Goal: Browse casually: Explore the website without a specific task or goal

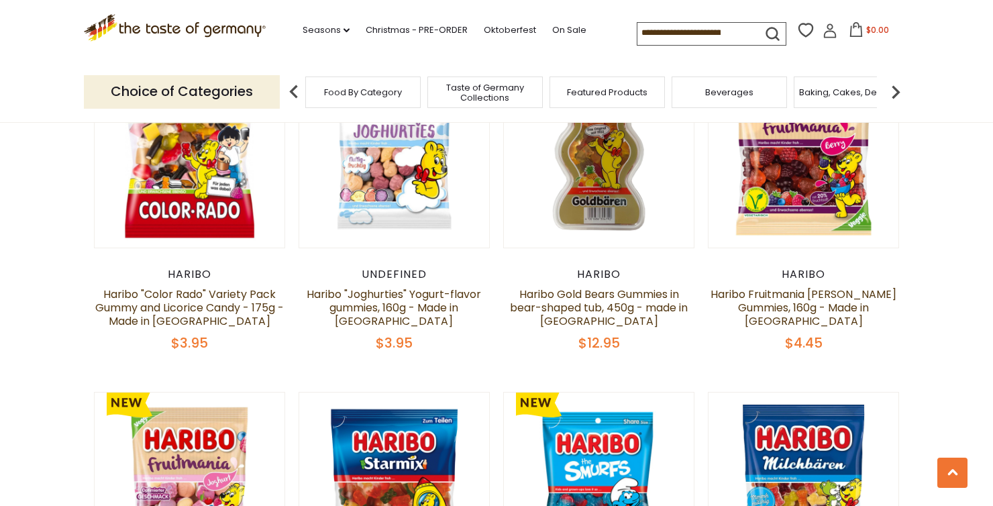
scroll to position [3086, 0]
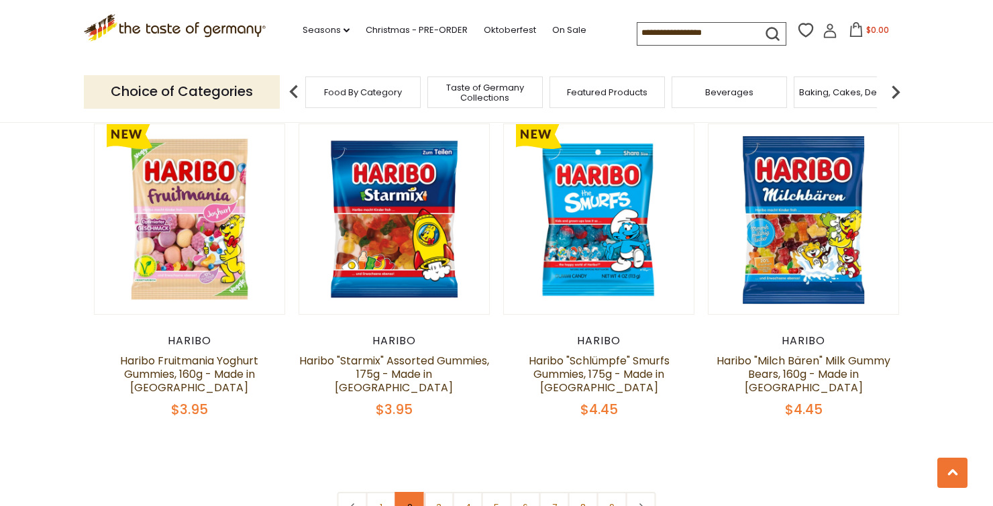
click at [397, 492] on link "2" at bounding box center [410, 507] width 30 height 30
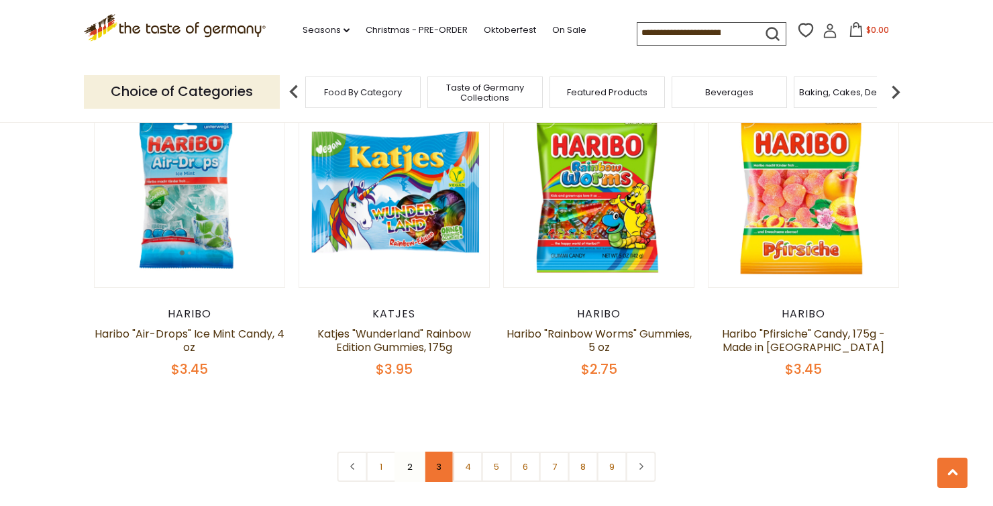
click at [441, 451] on link "3" at bounding box center [439, 466] width 30 height 30
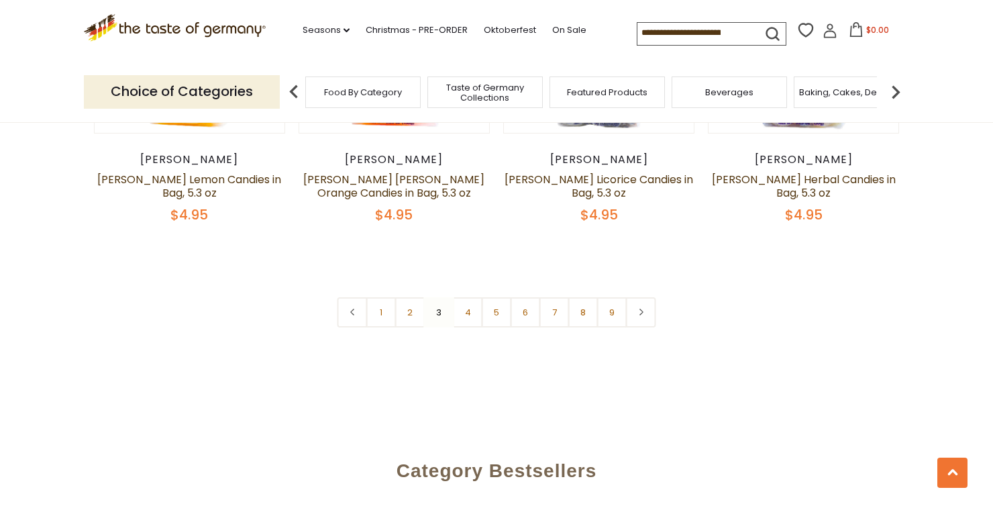
scroll to position [3274, 0]
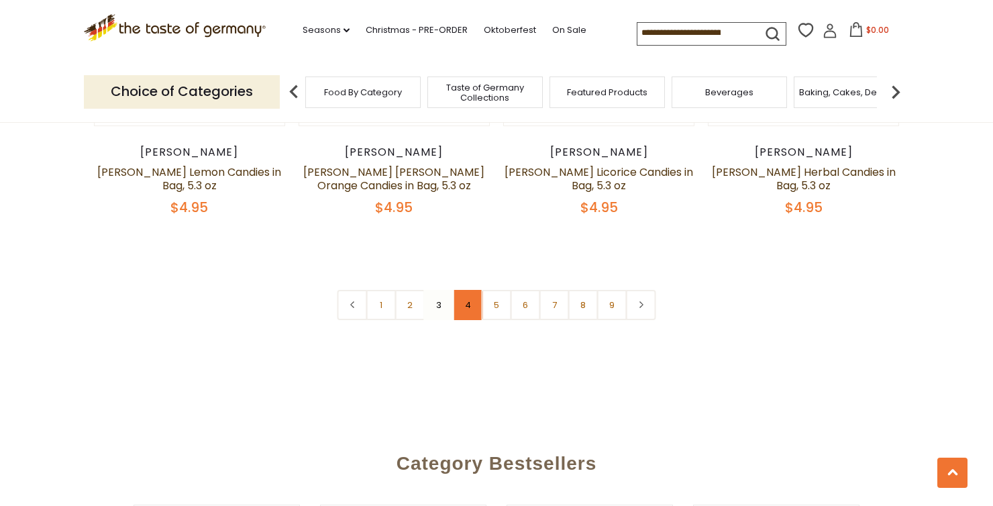
click at [466, 290] on link "4" at bounding box center [468, 305] width 30 height 30
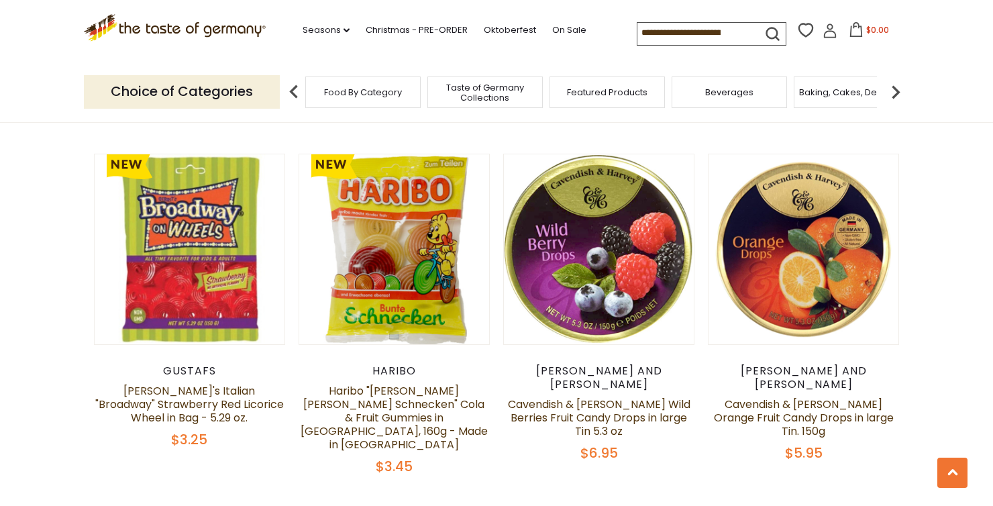
scroll to position [859, 0]
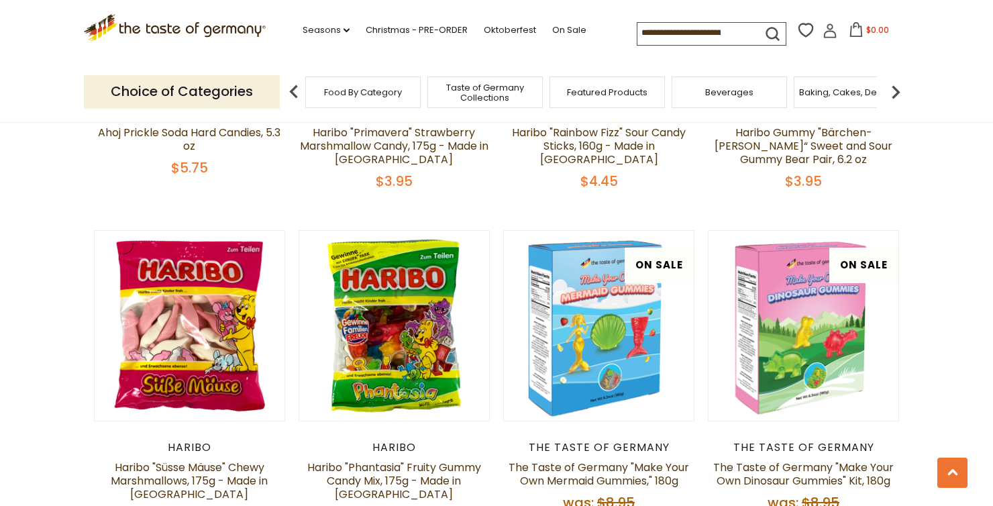
scroll to position [3140, 0]
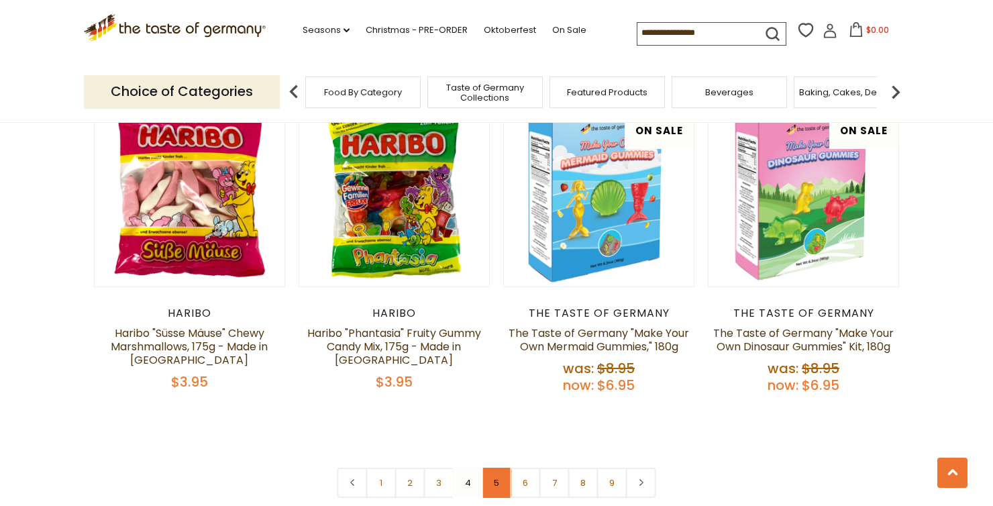
click at [496, 468] on link "5" at bounding box center [497, 483] width 30 height 30
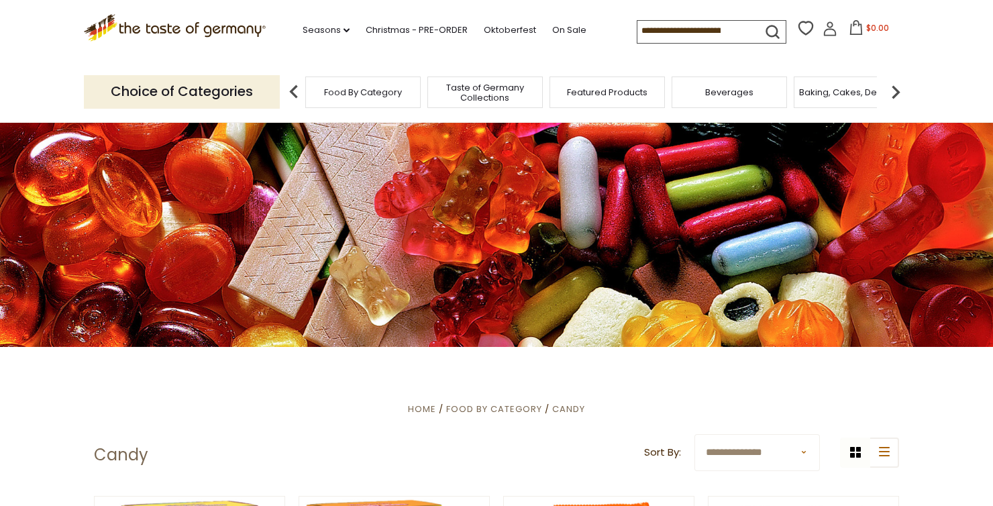
scroll to position [0, 0]
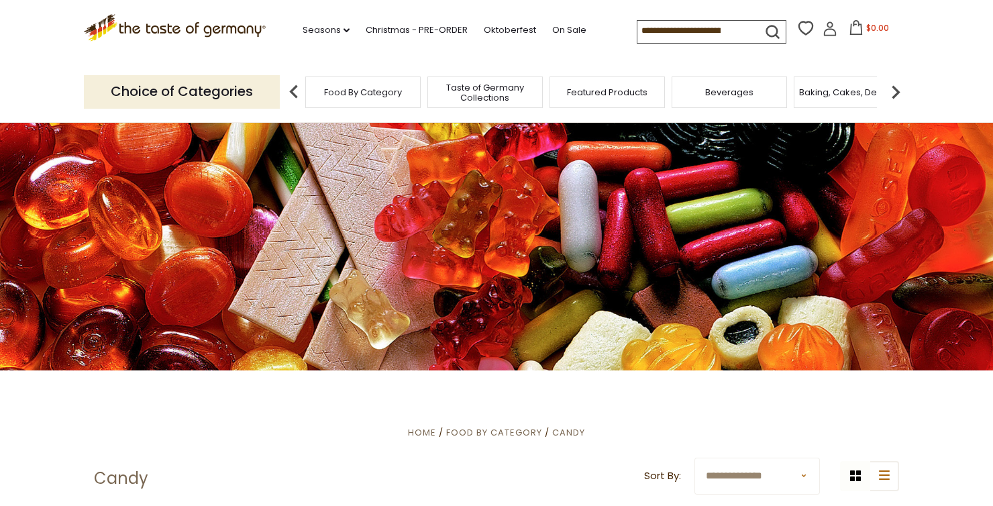
click at [481, 93] on span "Taste of Germany Collections" at bounding box center [484, 93] width 107 height 20
click at [486, 101] on span "Taste of Germany Collections" at bounding box center [484, 93] width 107 height 20
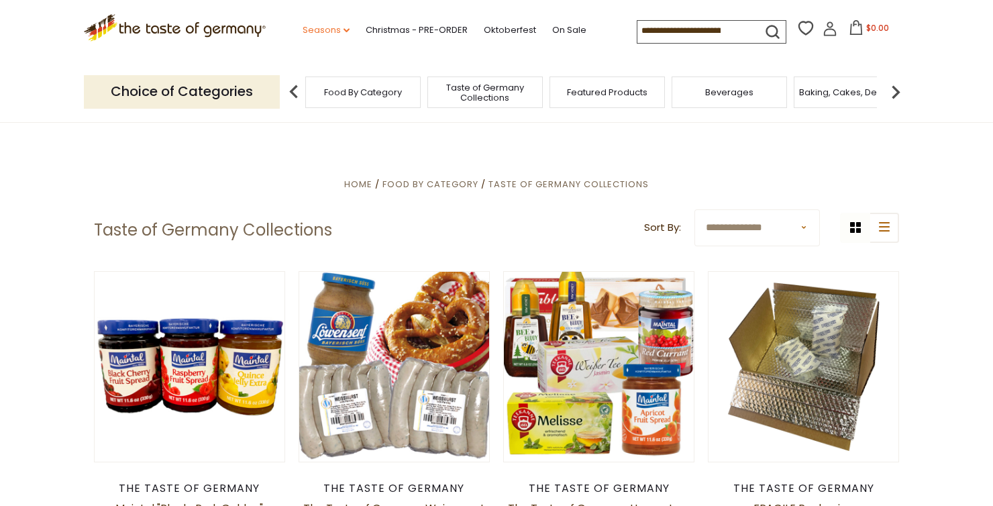
click at [341, 25] on link "Seasons dropdown_arrow" at bounding box center [326, 30] width 47 height 15
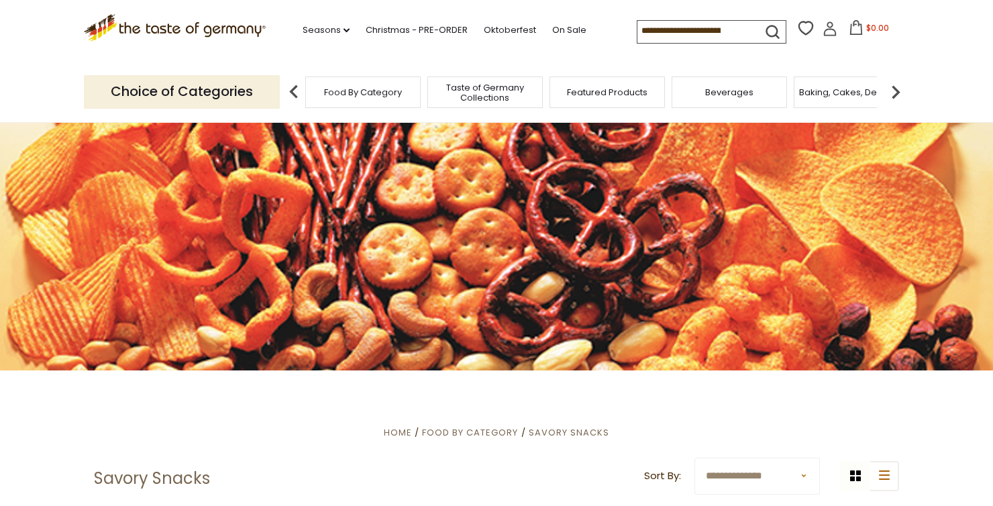
click at [899, 92] on img at bounding box center [895, 91] width 27 height 27
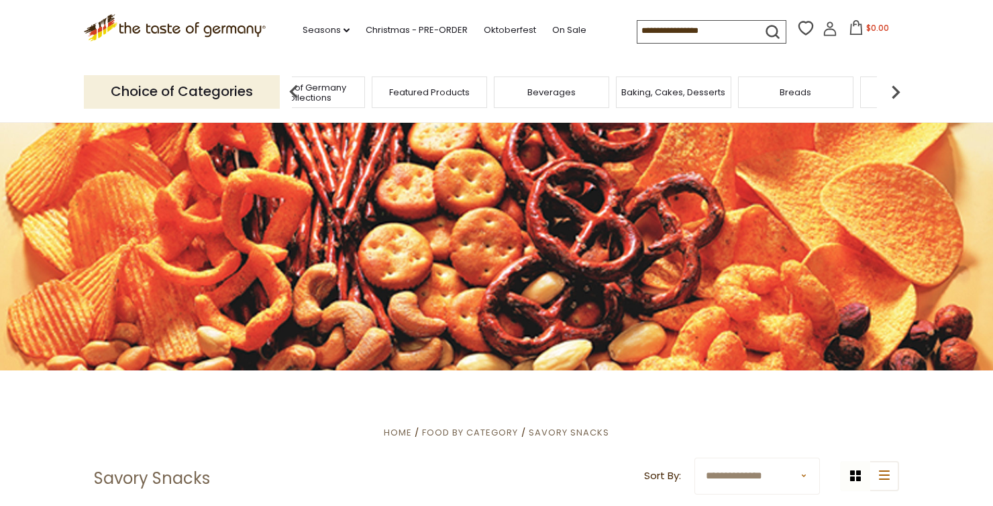
click at [899, 92] on img at bounding box center [895, 91] width 27 height 27
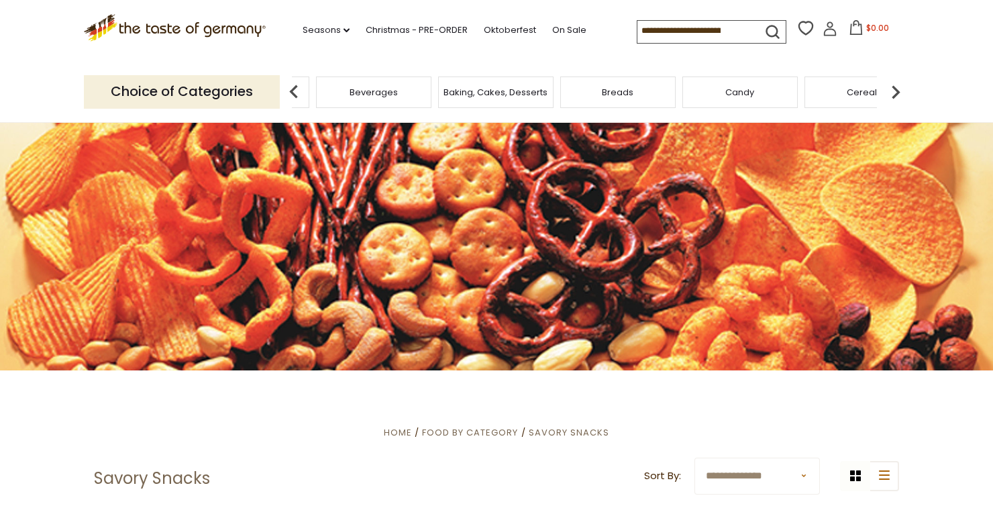
click at [899, 92] on img at bounding box center [895, 91] width 27 height 27
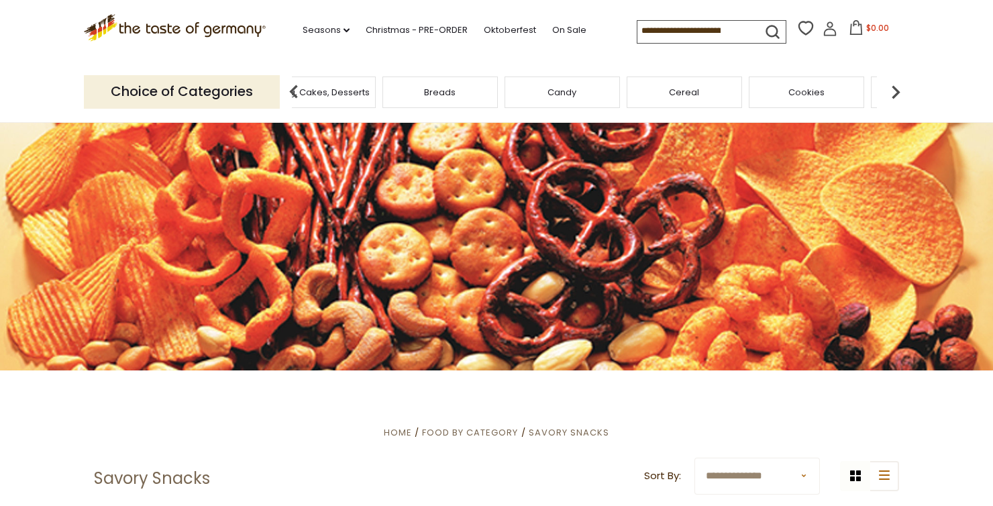
click at [899, 92] on img at bounding box center [895, 91] width 27 height 27
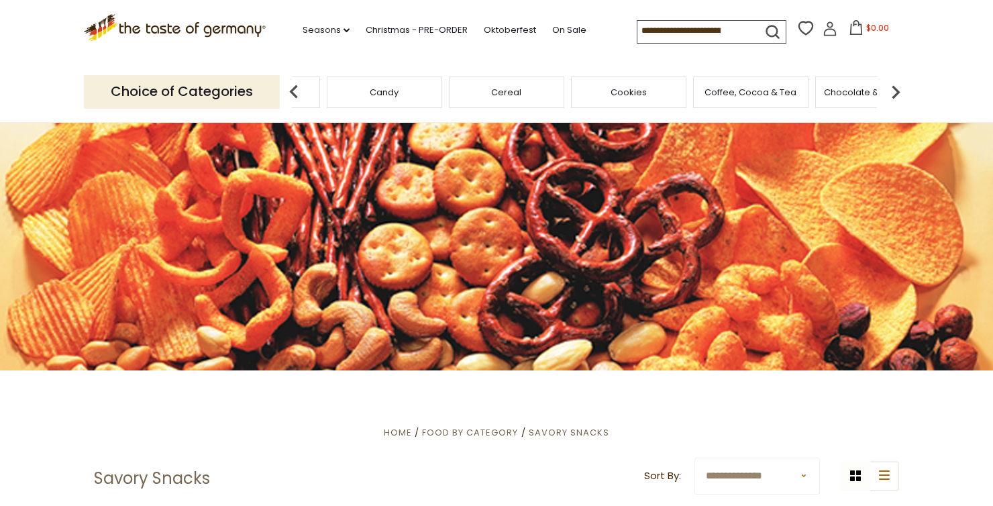
click at [604, 96] on div "Cookies" at bounding box center [628, 92] width 115 height 32
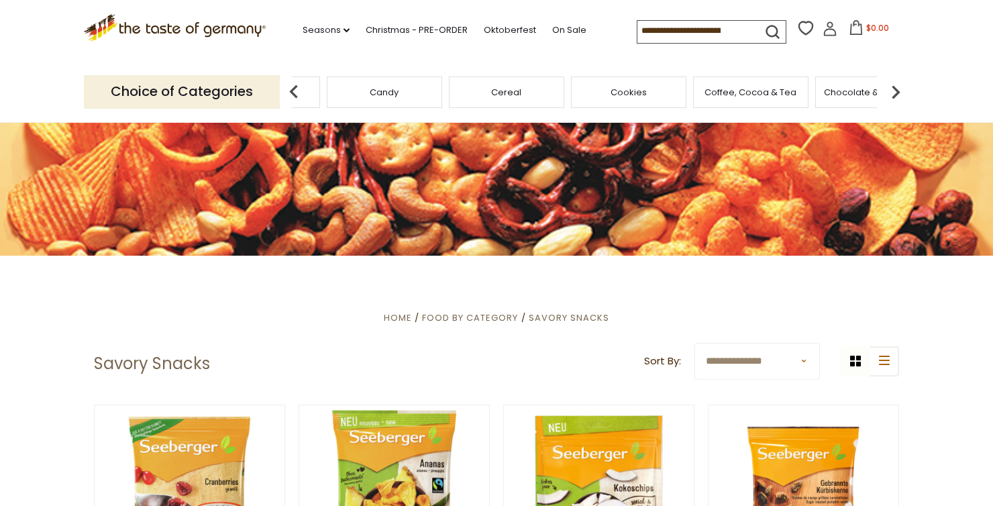
scroll to position [134, 0]
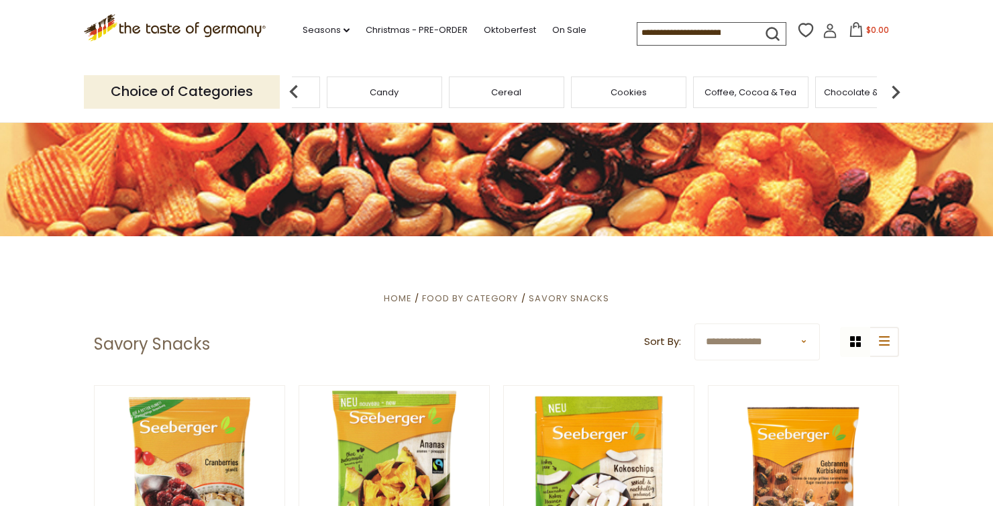
click at [643, 91] on span "Cookies" at bounding box center [628, 92] width 36 height 10
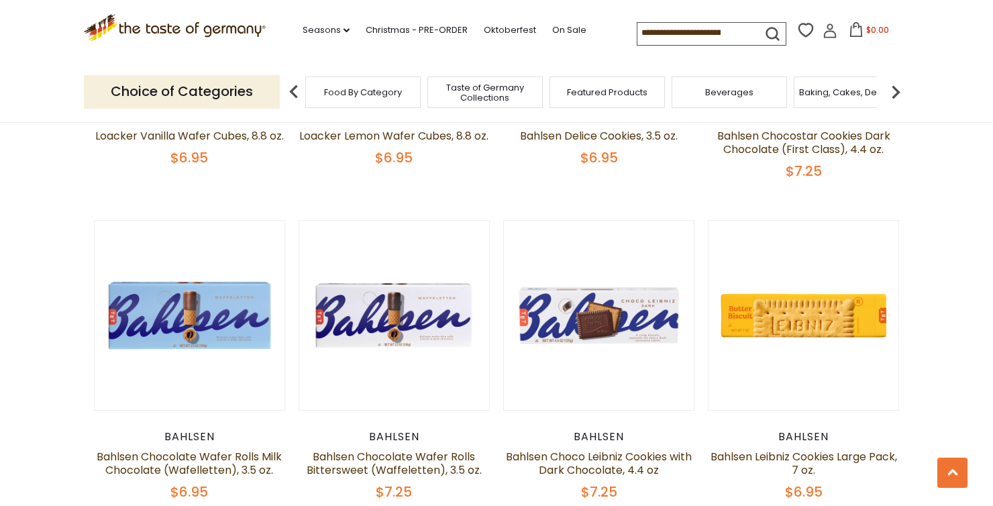
scroll to position [2952, 0]
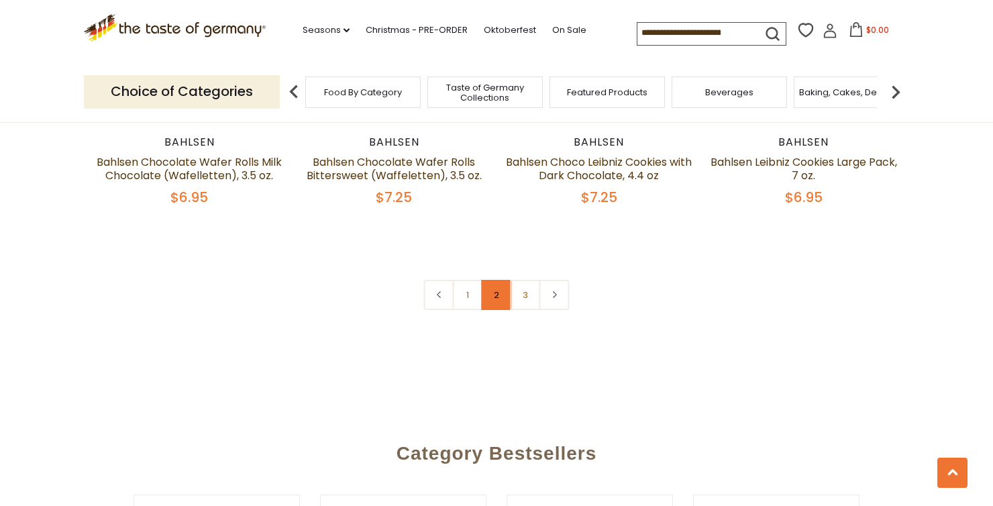
click at [493, 290] on link "2" at bounding box center [497, 295] width 30 height 30
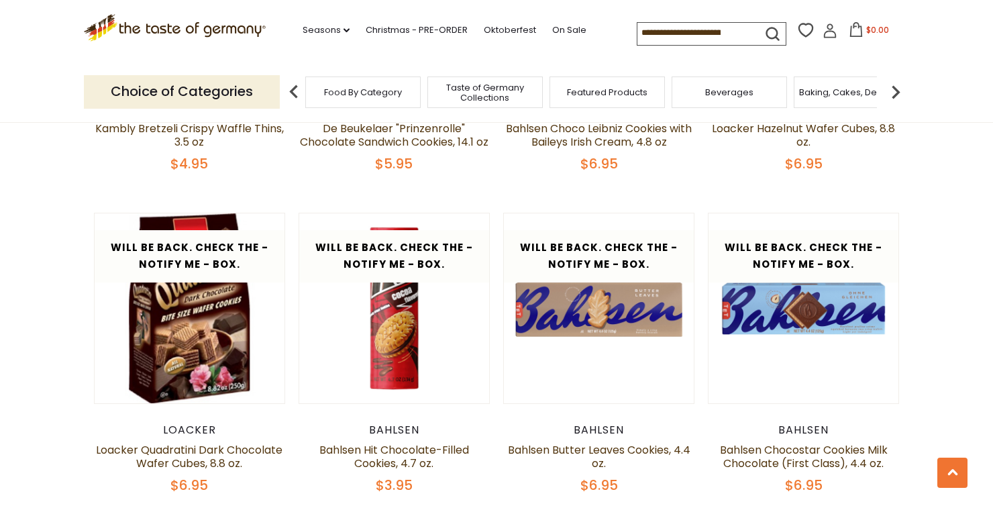
scroll to position [2604, 0]
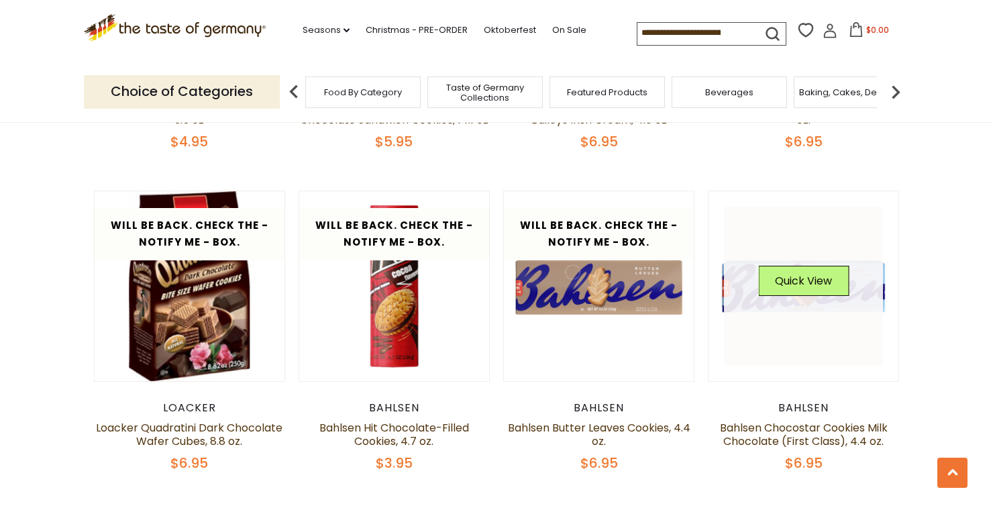
click at [838, 310] on link at bounding box center [804, 287] width 160 height 160
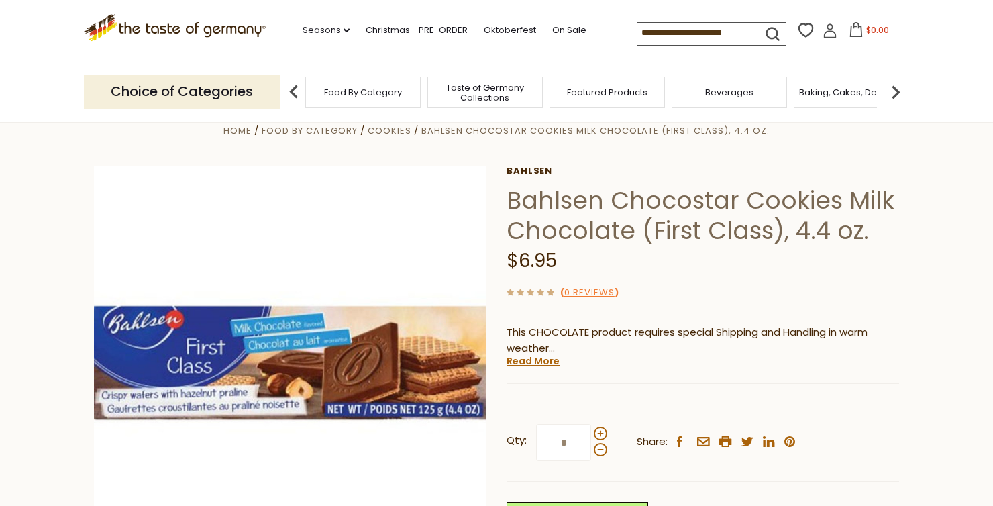
scroll to position [268, 0]
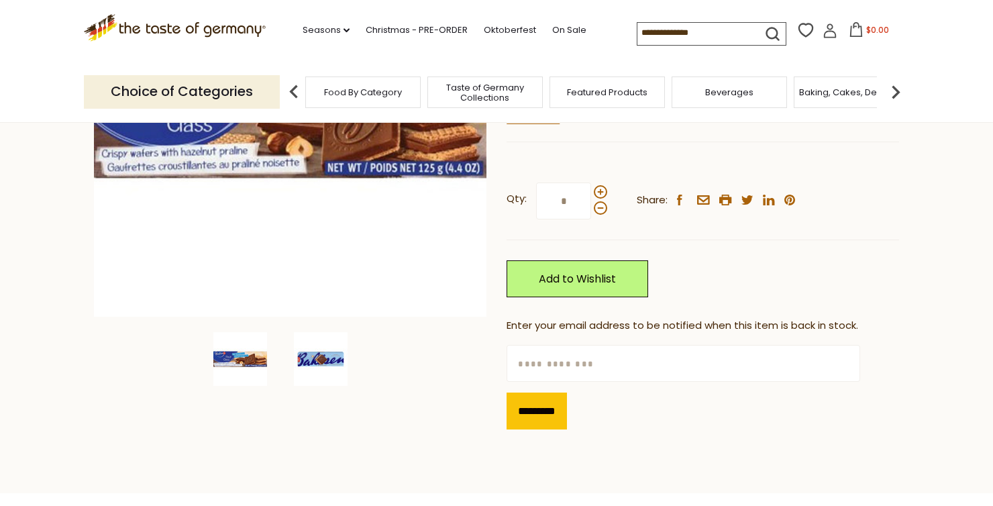
click at [334, 354] on img at bounding box center [321, 359] width 54 height 54
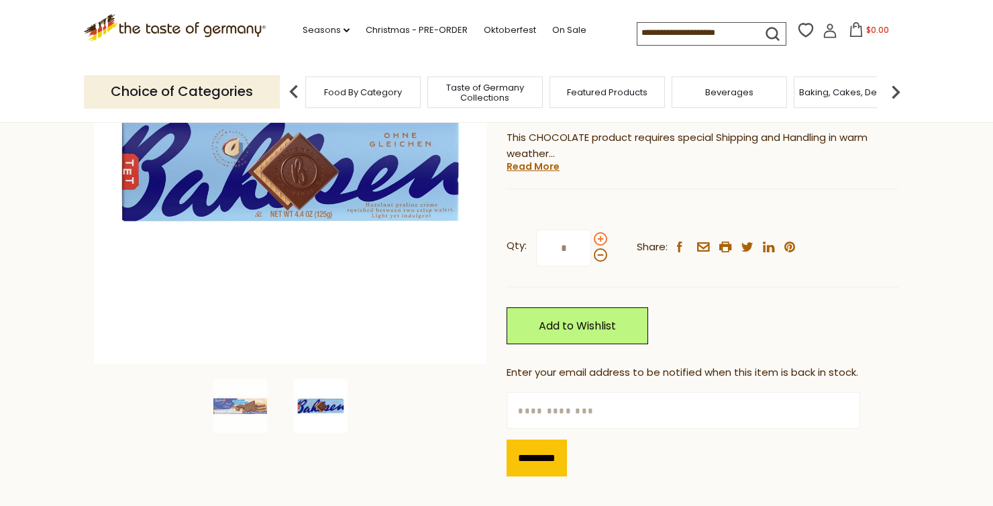
scroll to position [134, 0]
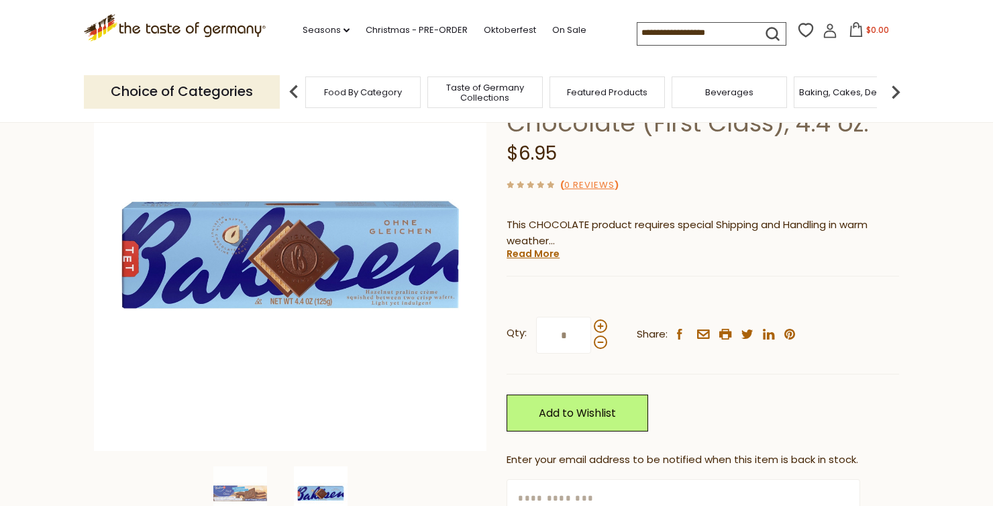
click at [92, 133] on div "Home Food By Category Cookies Bahlsen Chocostar Cookies Milk Chocolate (First C…" at bounding box center [496, 294] width 825 height 559
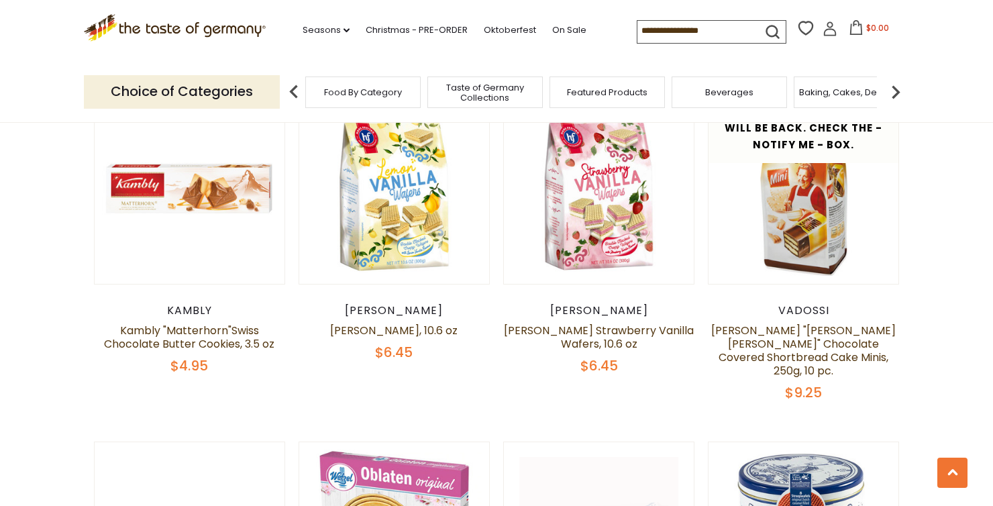
scroll to position [2941, 0]
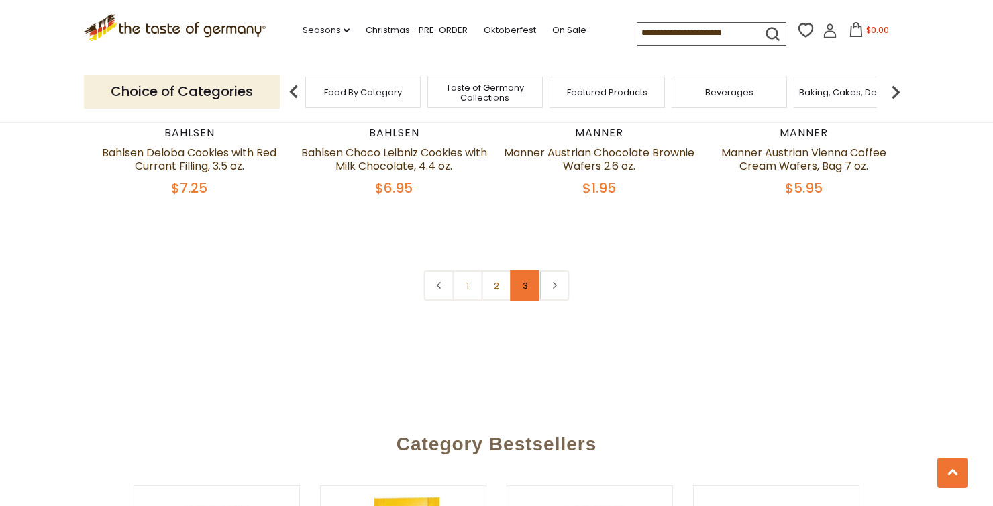
click at [517, 288] on link "3" at bounding box center [526, 285] width 30 height 30
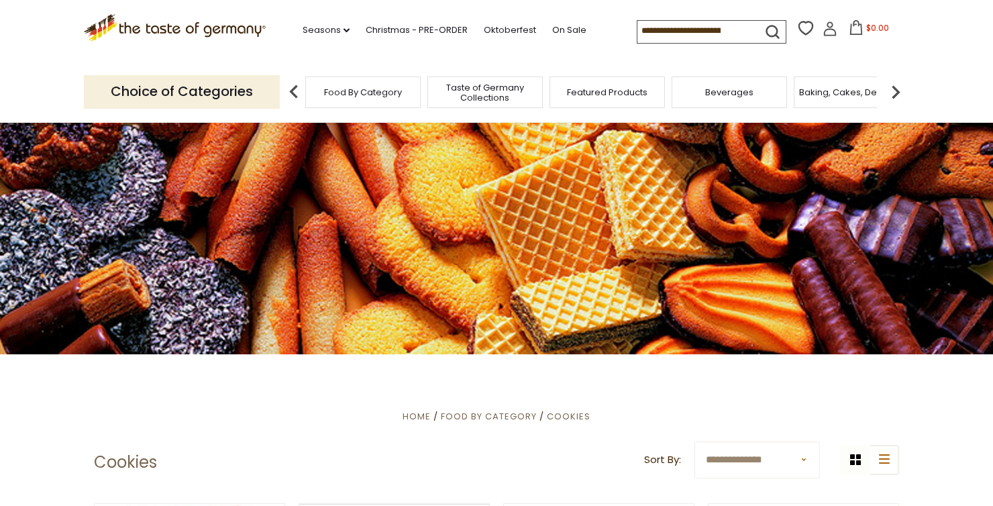
scroll to position [0, 0]
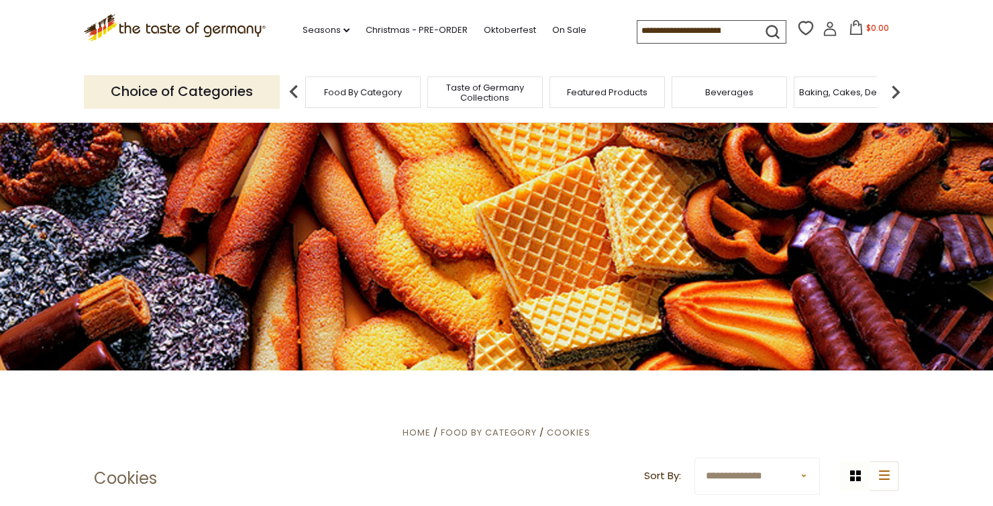
click at [898, 88] on img at bounding box center [895, 91] width 27 height 27
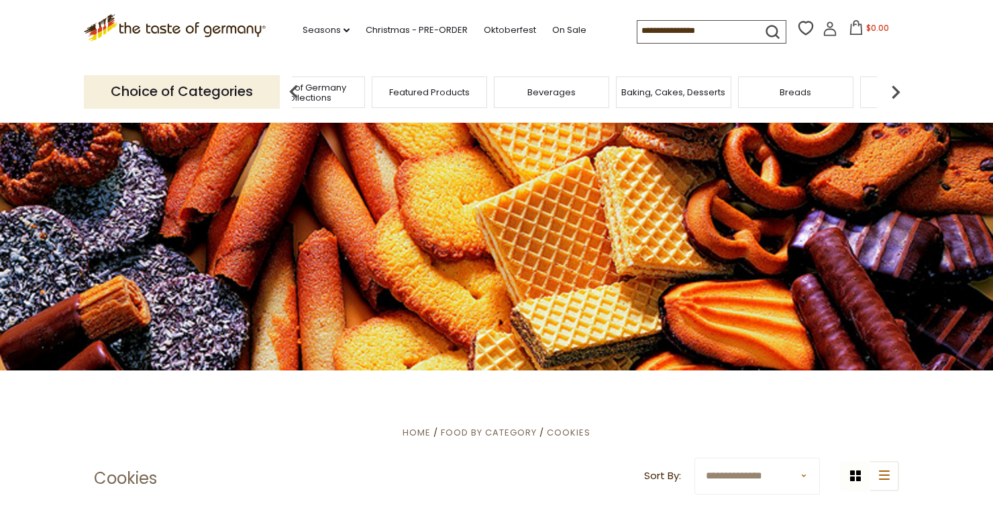
click at [898, 88] on img at bounding box center [895, 91] width 27 height 27
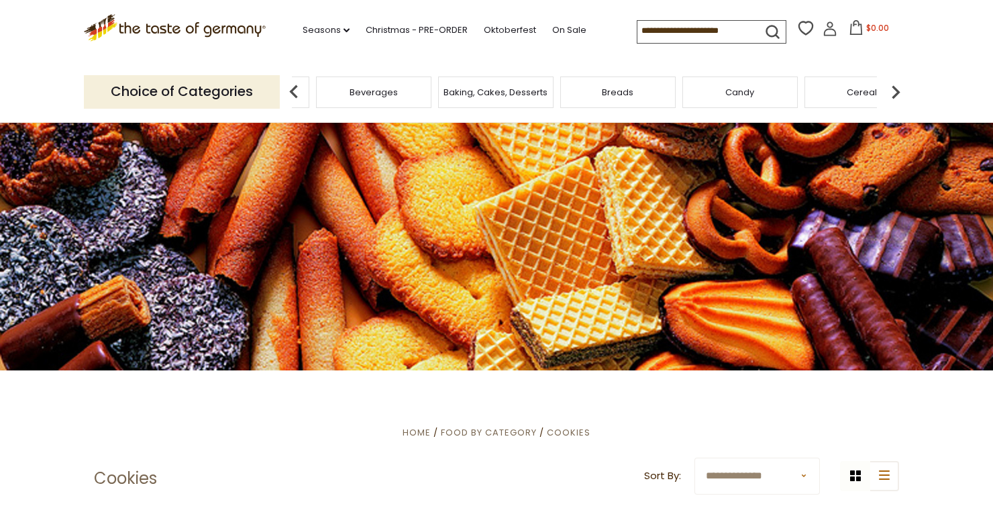
click at [898, 88] on img at bounding box center [895, 91] width 27 height 27
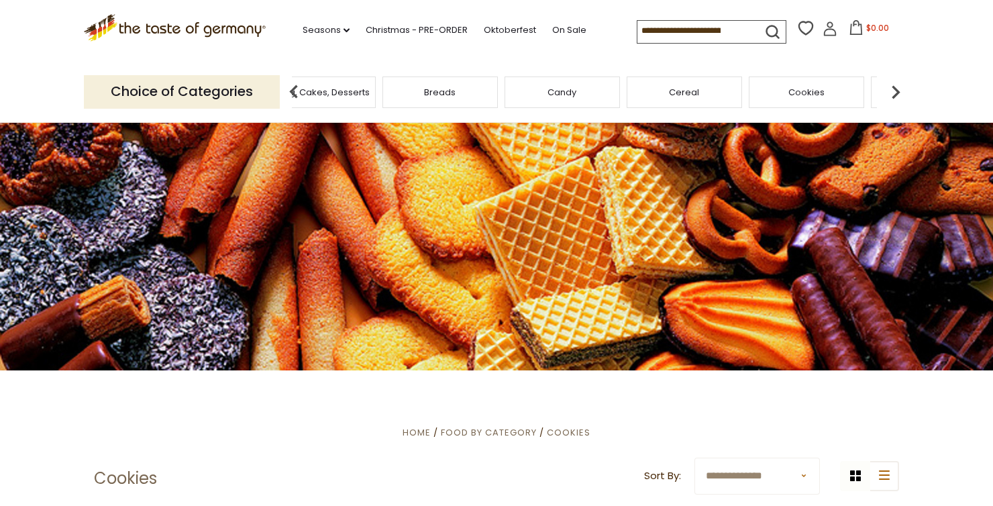
click at [898, 88] on img at bounding box center [895, 91] width 27 height 27
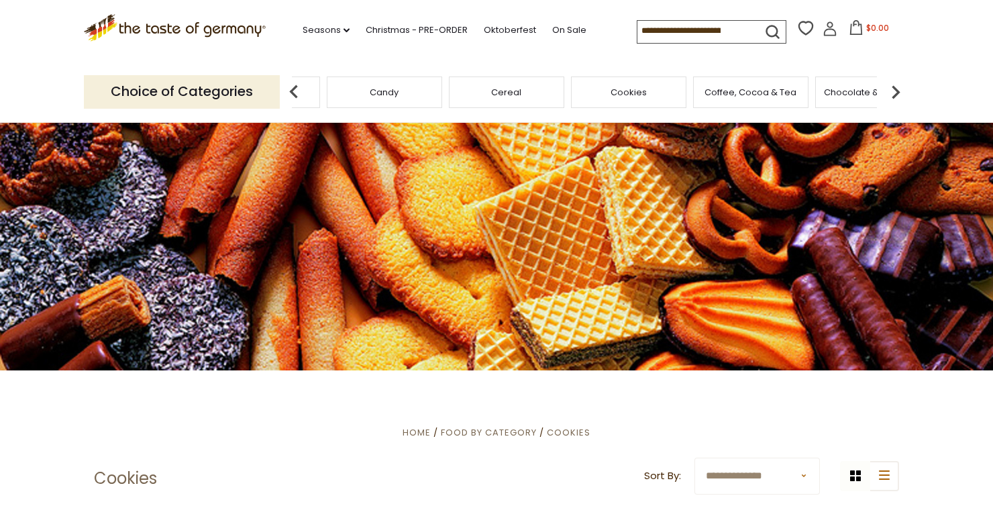
click at [898, 88] on img at bounding box center [895, 91] width 27 height 27
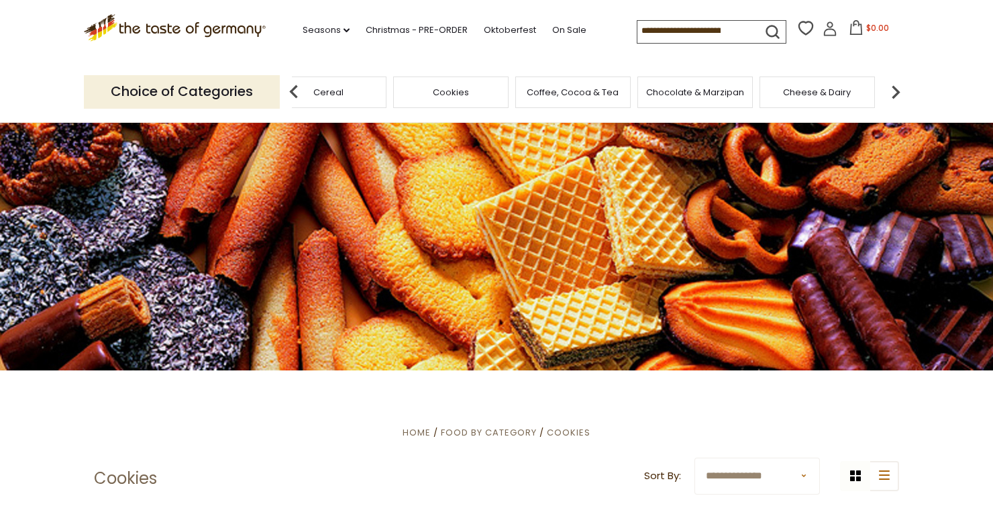
click at [898, 88] on img at bounding box center [895, 91] width 27 height 27
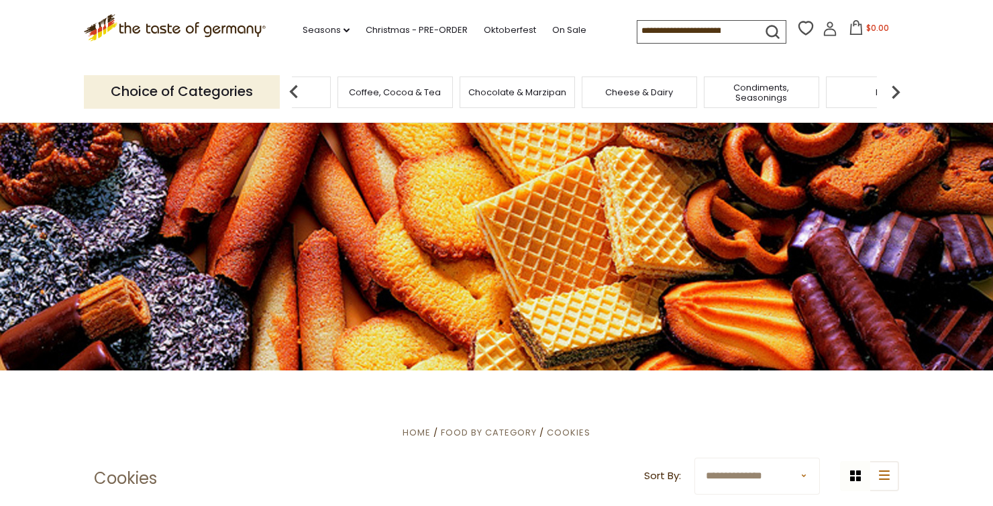
click at [898, 88] on img at bounding box center [895, 91] width 27 height 27
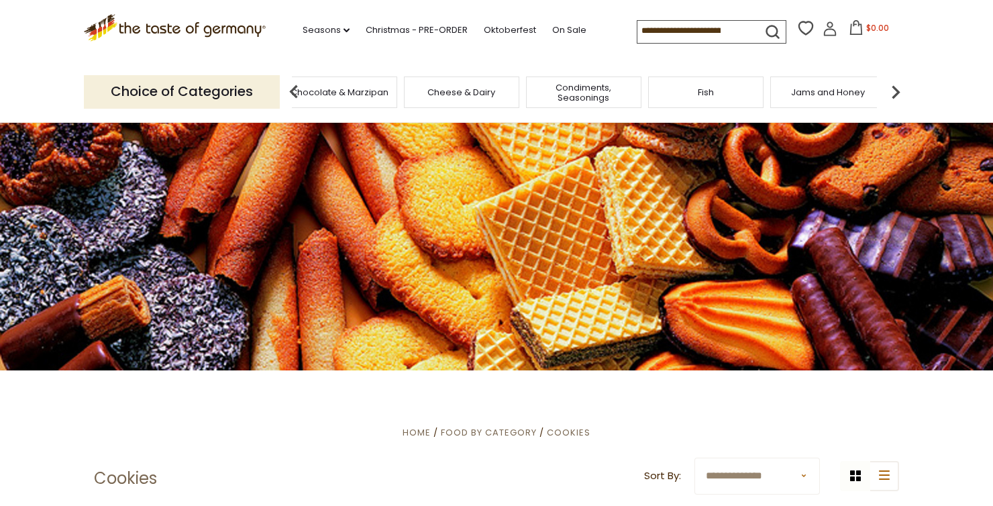
click at [898, 88] on img at bounding box center [895, 91] width 27 height 27
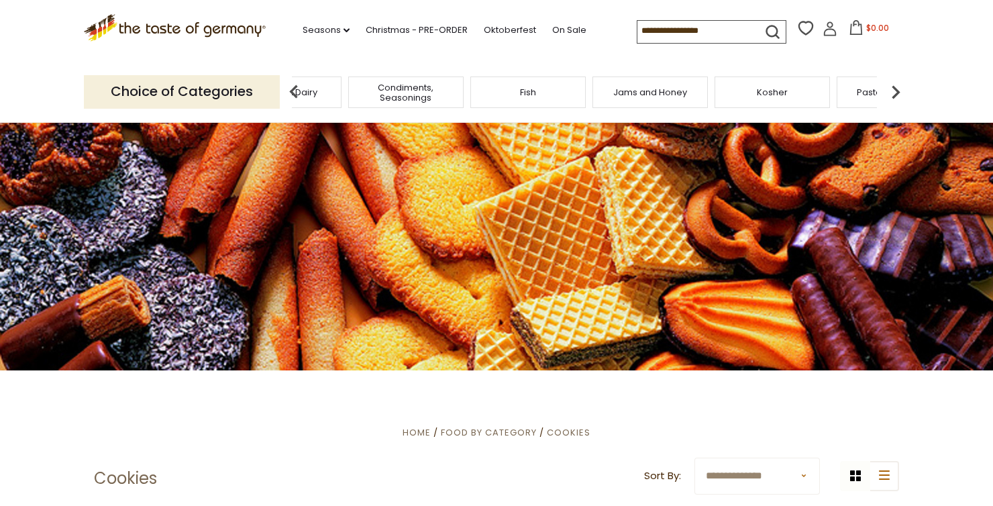
click at [898, 88] on img at bounding box center [895, 91] width 27 height 27
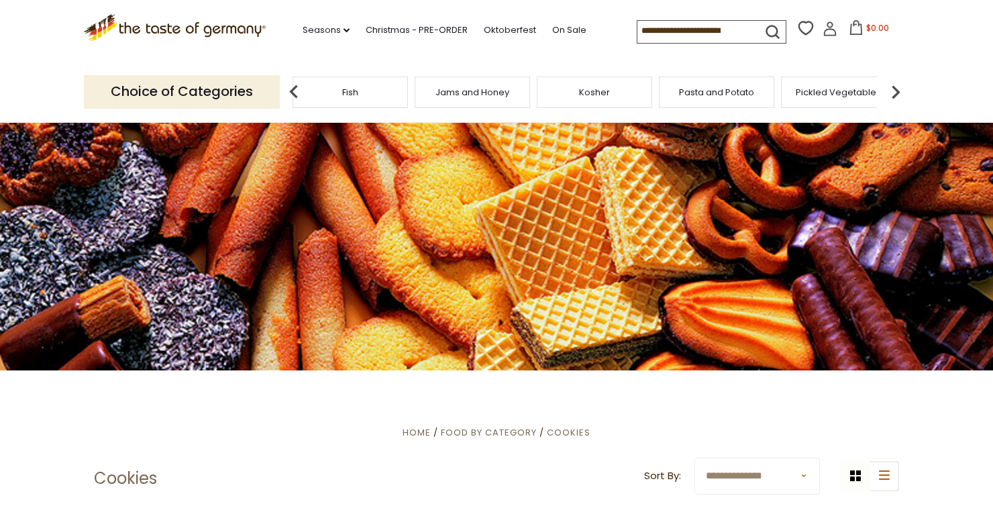
click at [898, 88] on img at bounding box center [895, 91] width 27 height 27
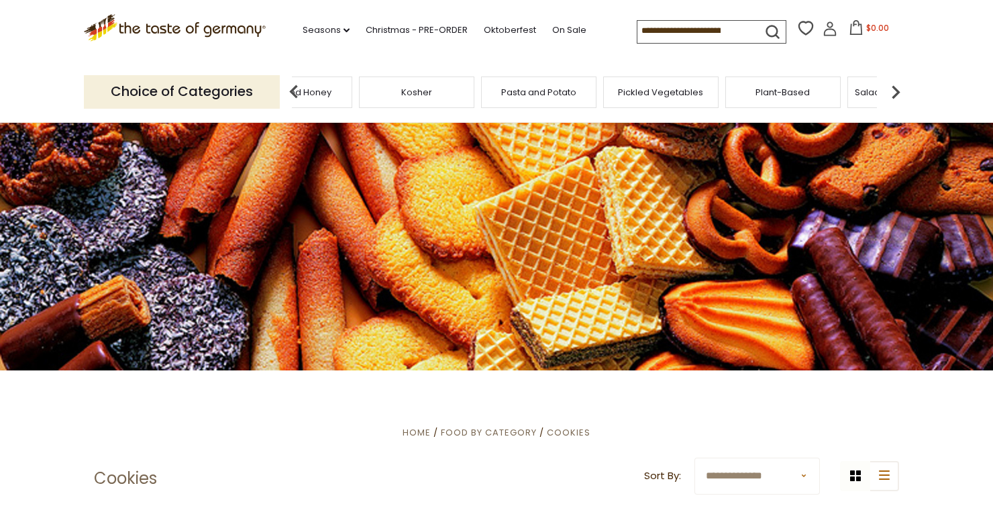
click at [898, 88] on img at bounding box center [895, 91] width 27 height 27
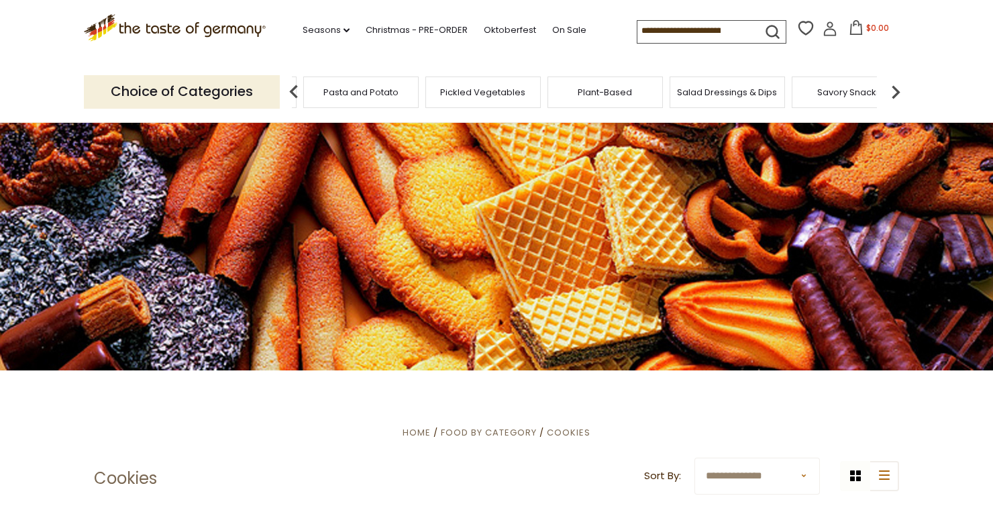
click at [898, 88] on img at bounding box center [895, 91] width 27 height 27
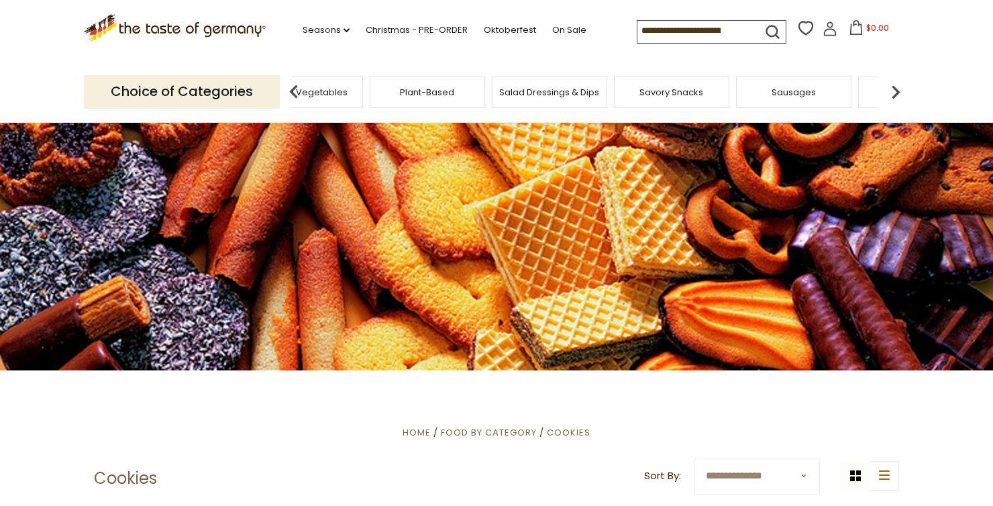
click at [719, 86] on div "Savory Snacks" at bounding box center [671, 92] width 115 height 32
click at [651, 88] on span "Savory Snacks" at bounding box center [671, 92] width 64 height 10
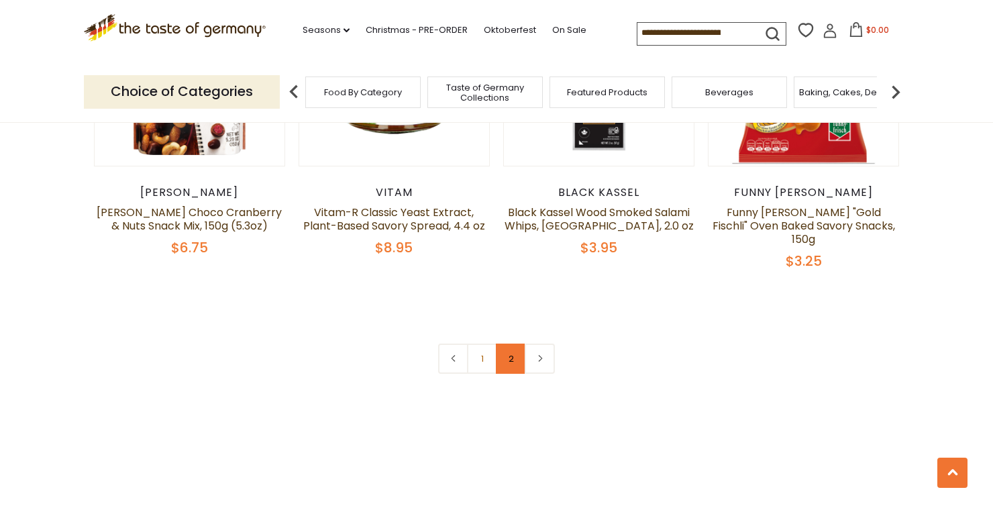
click at [509, 343] on link "2" at bounding box center [511, 358] width 30 height 30
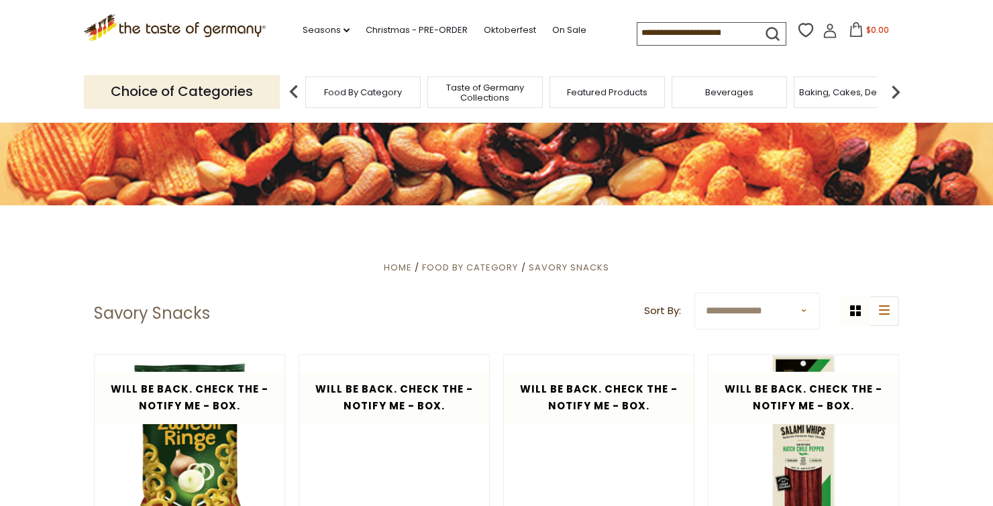
scroll to position [403, 0]
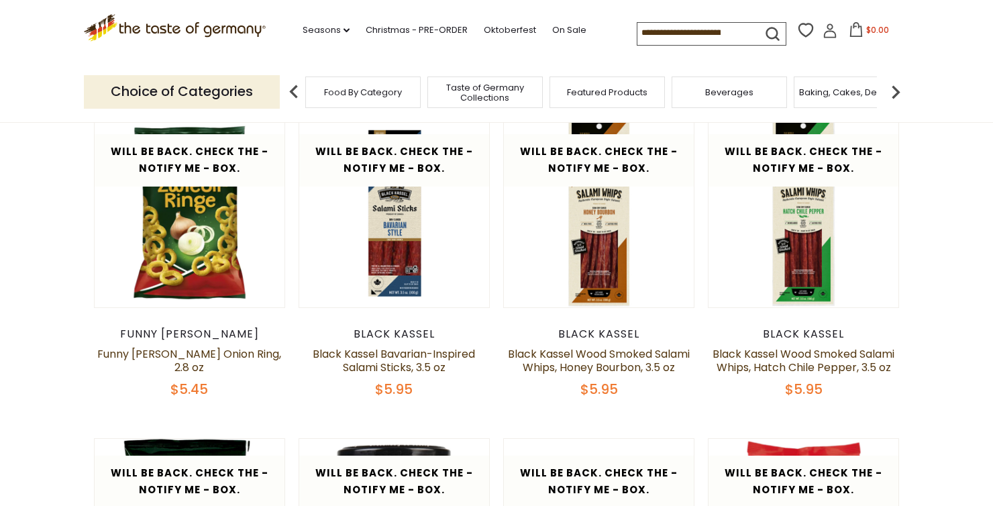
click at [887, 92] on img at bounding box center [895, 91] width 27 height 27
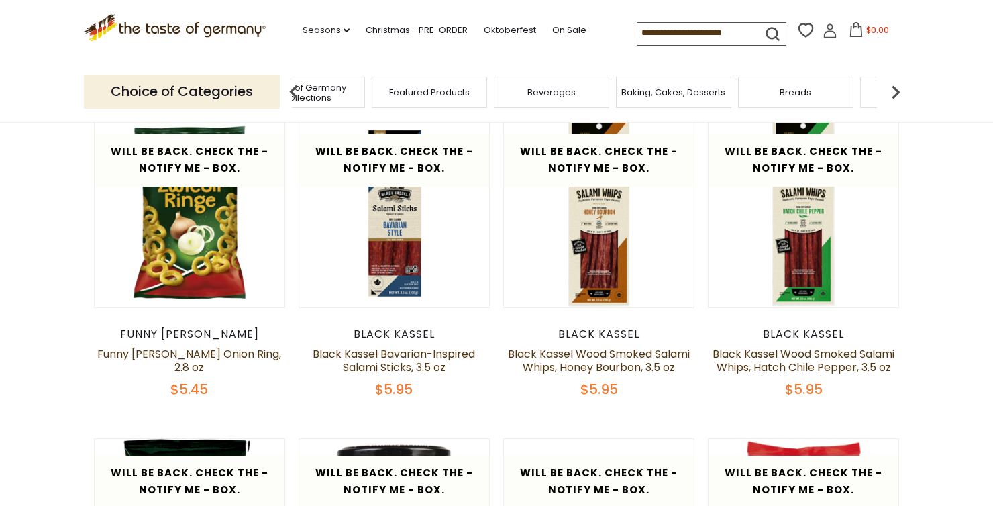
click at [896, 96] on img at bounding box center [895, 91] width 27 height 27
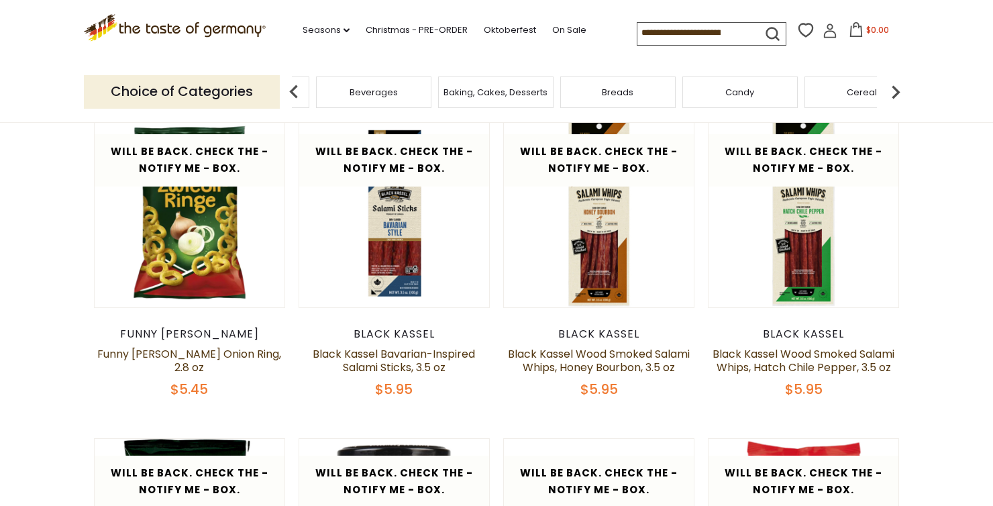
click at [896, 96] on img at bounding box center [895, 91] width 27 height 27
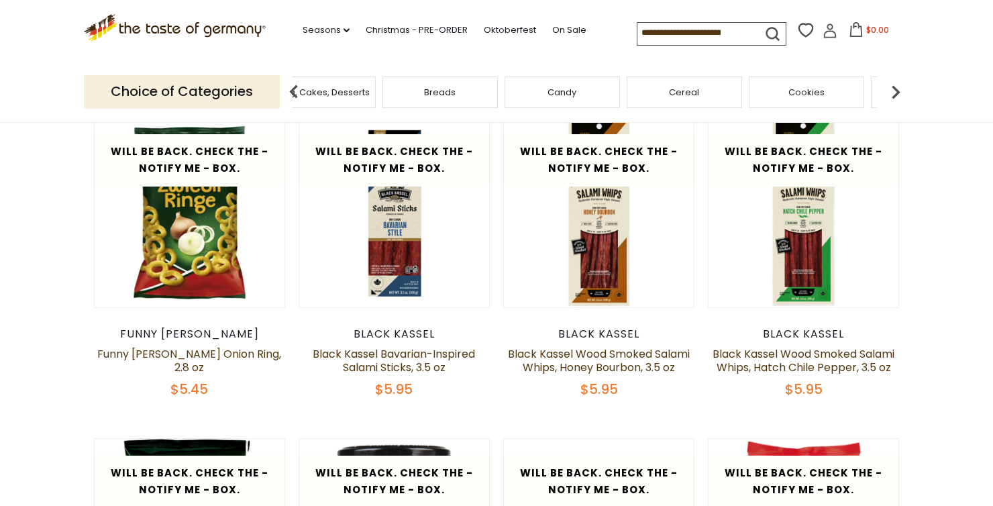
click at [896, 96] on img at bounding box center [895, 91] width 27 height 27
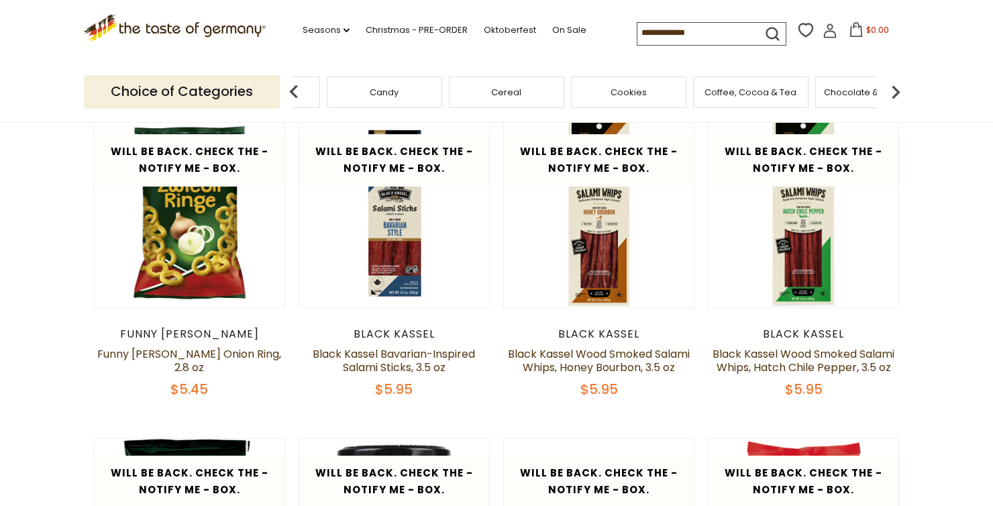
click at [896, 96] on img at bounding box center [895, 91] width 27 height 27
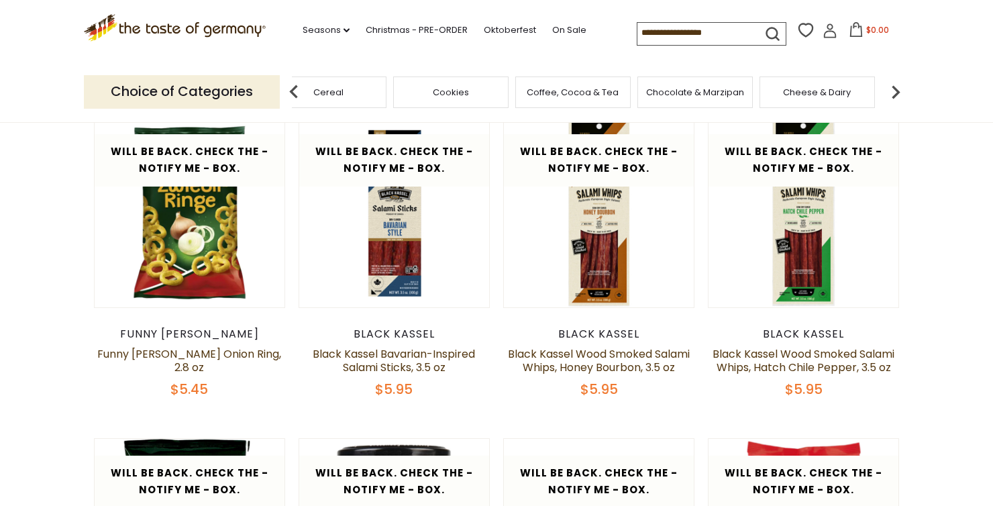
click at [896, 96] on img at bounding box center [895, 91] width 27 height 27
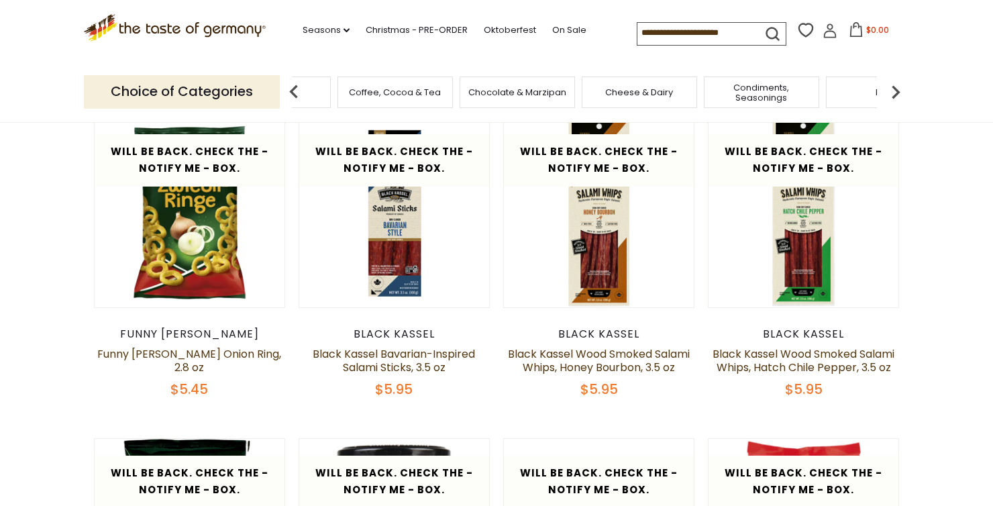
click at [896, 96] on img at bounding box center [895, 91] width 27 height 27
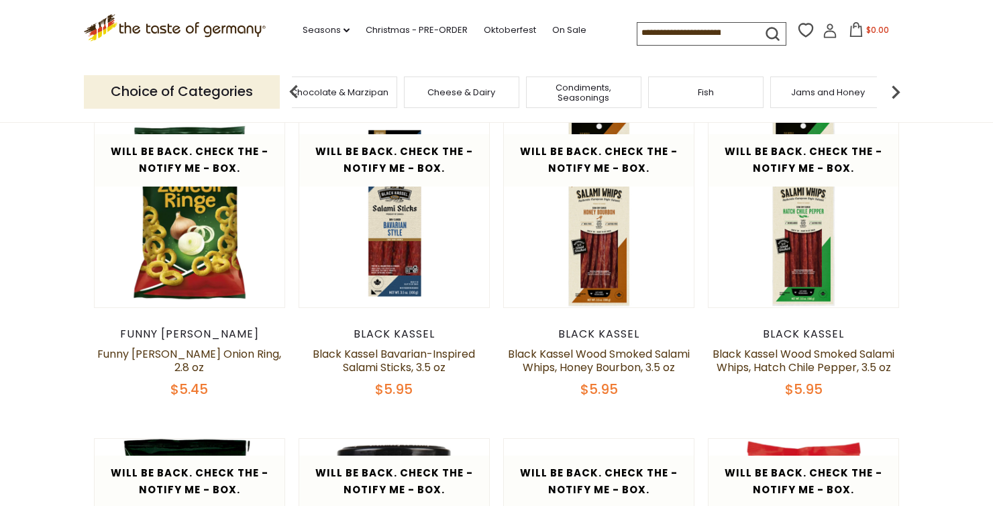
click at [896, 96] on img at bounding box center [895, 91] width 27 height 27
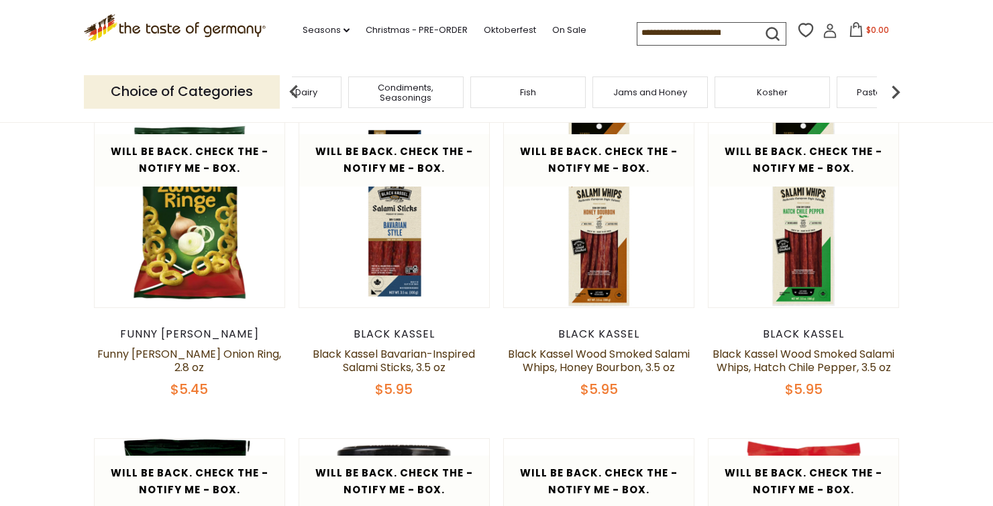
click at [896, 96] on img at bounding box center [895, 91] width 27 height 27
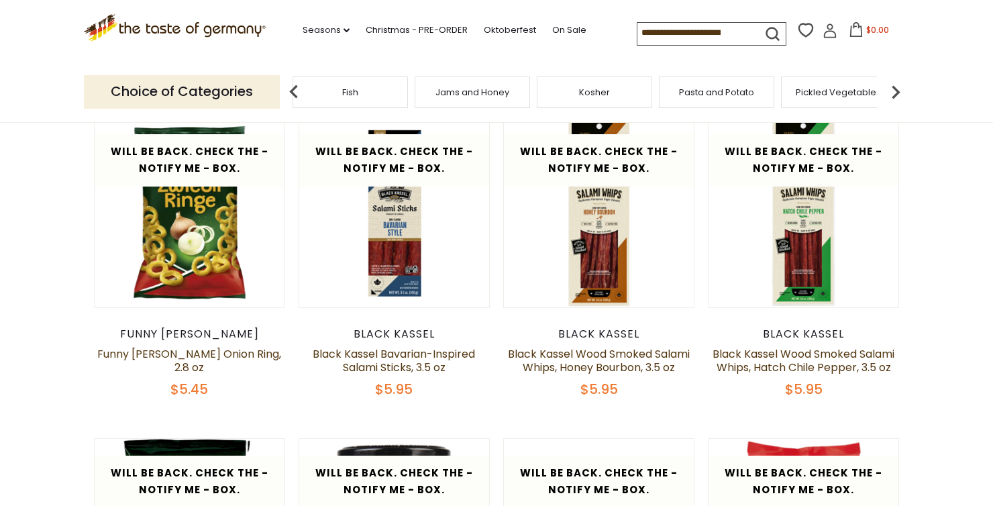
click at [896, 96] on img at bounding box center [895, 91] width 27 height 27
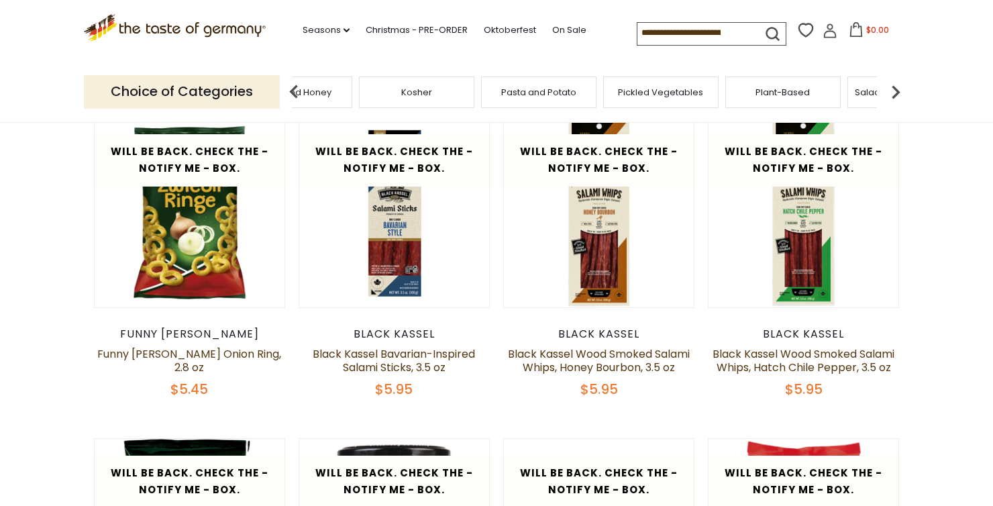
click at [896, 96] on img at bounding box center [895, 91] width 27 height 27
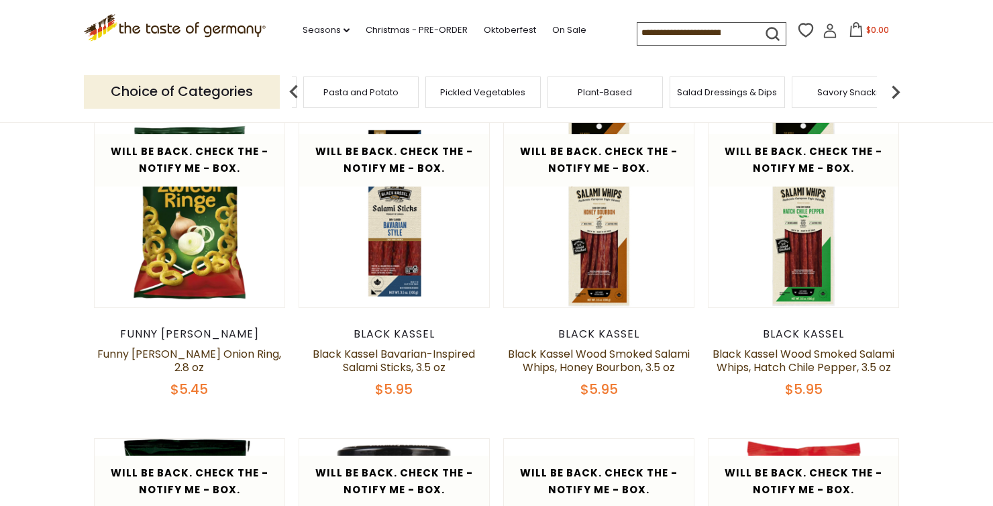
click at [896, 96] on img at bounding box center [895, 91] width 27 height 27
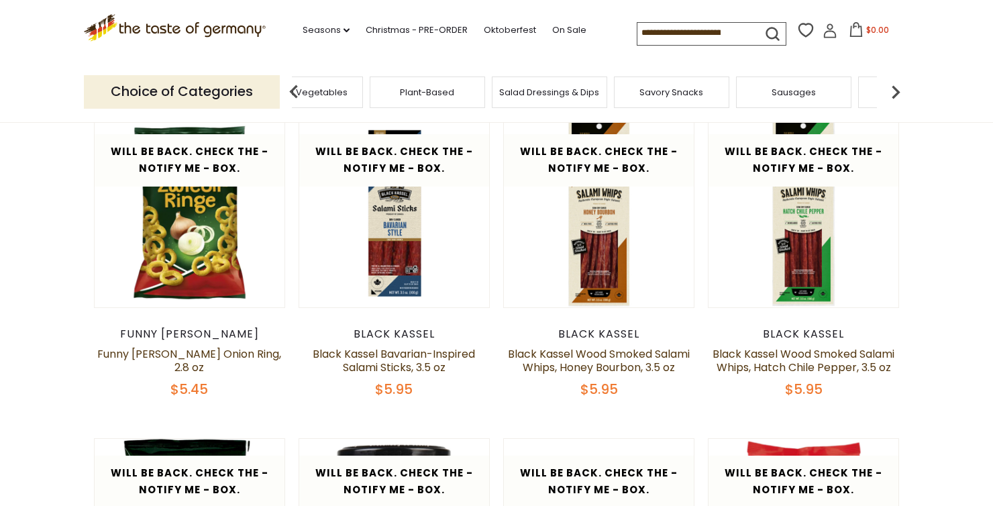
click at [896, 96] on img at bounding box center [895, 91] width 27 height 27
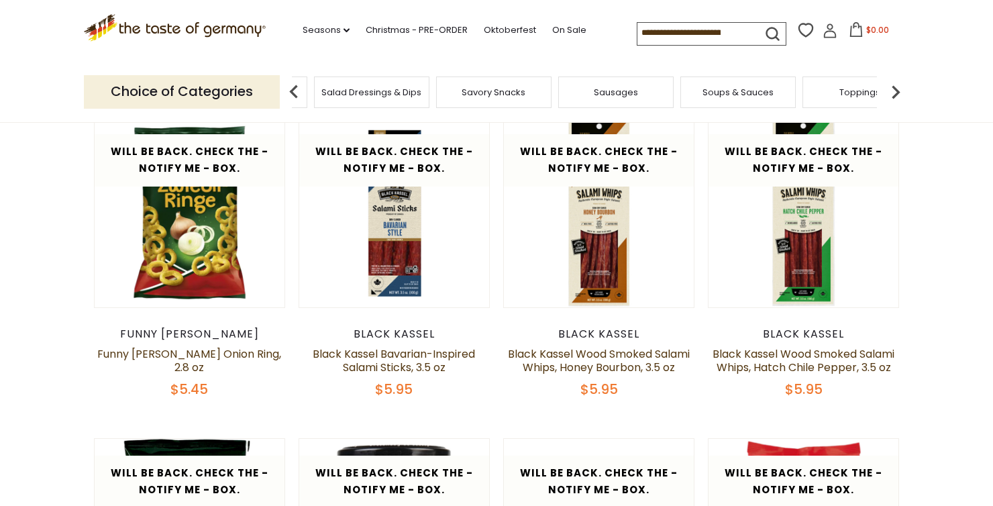
click at [896, 96] on img at bounding box center [895, 91] width 27 height 27
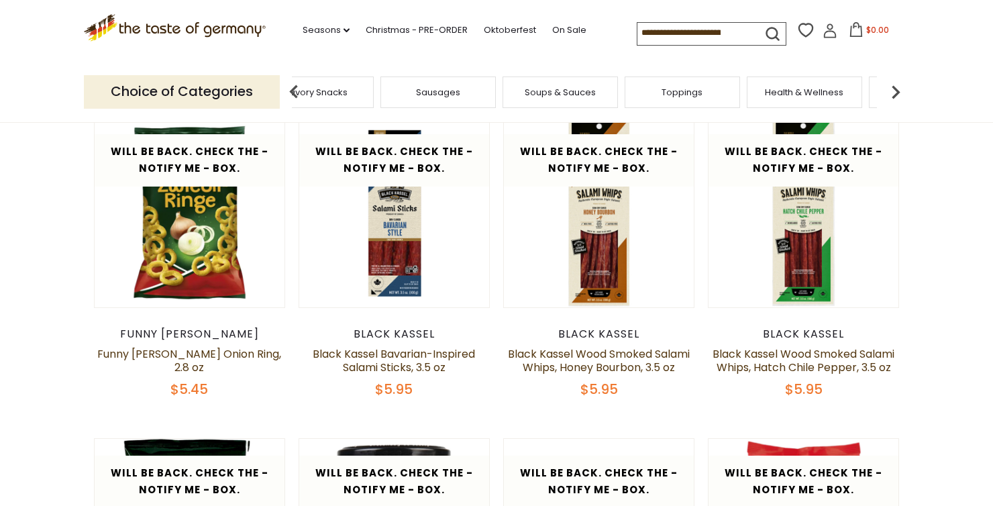
click at [896, 96] on img at bounding box center [895, 91] width 27 height 27
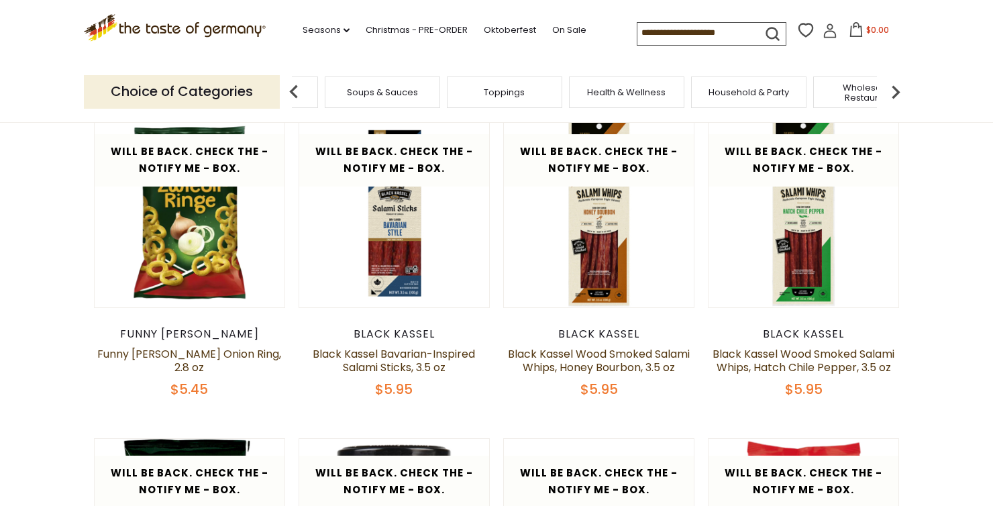
click at [896, 96] on img at bounding box center [895, 91] width 27 height 27
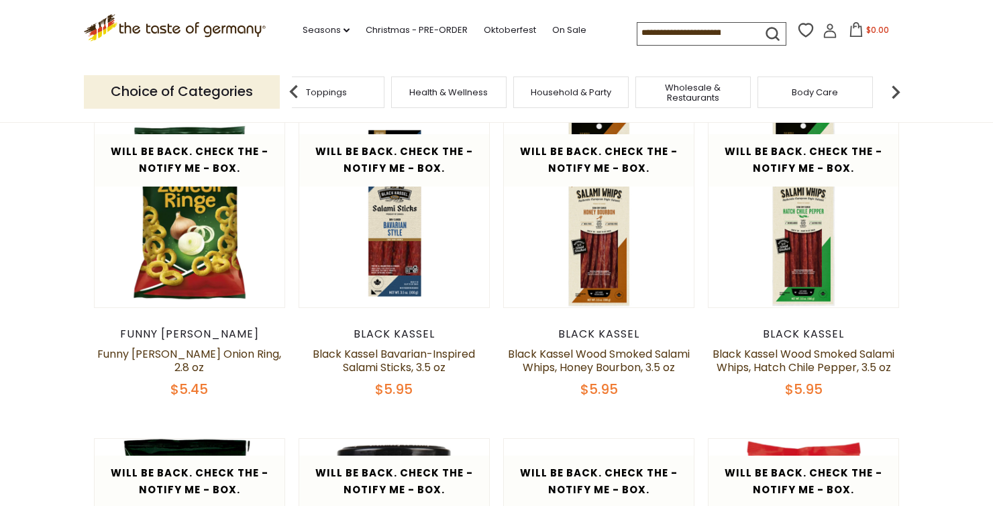
click at [896, 96] on img at bounding box center [895, 91] width 27 height 27
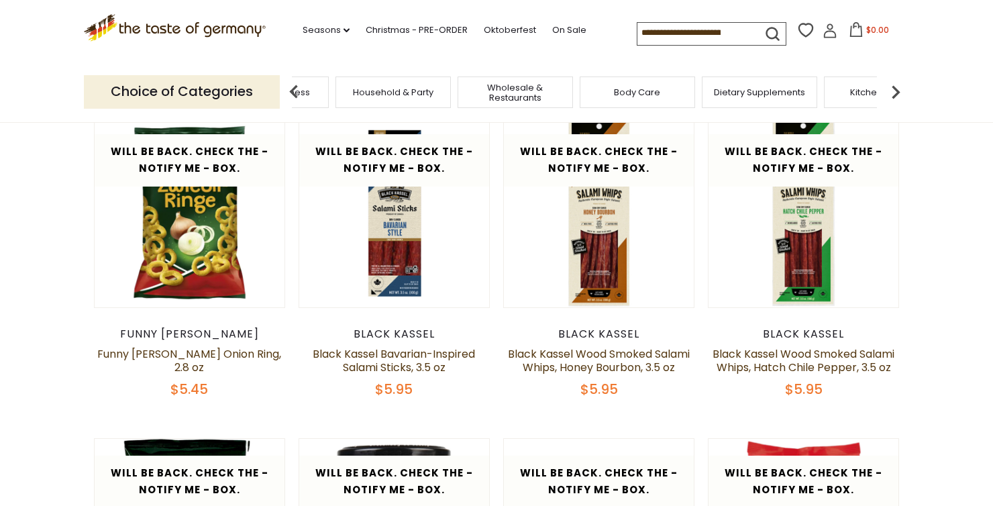
click at [896, 96] on img at bounding box center [895, 91] width 27 height 27
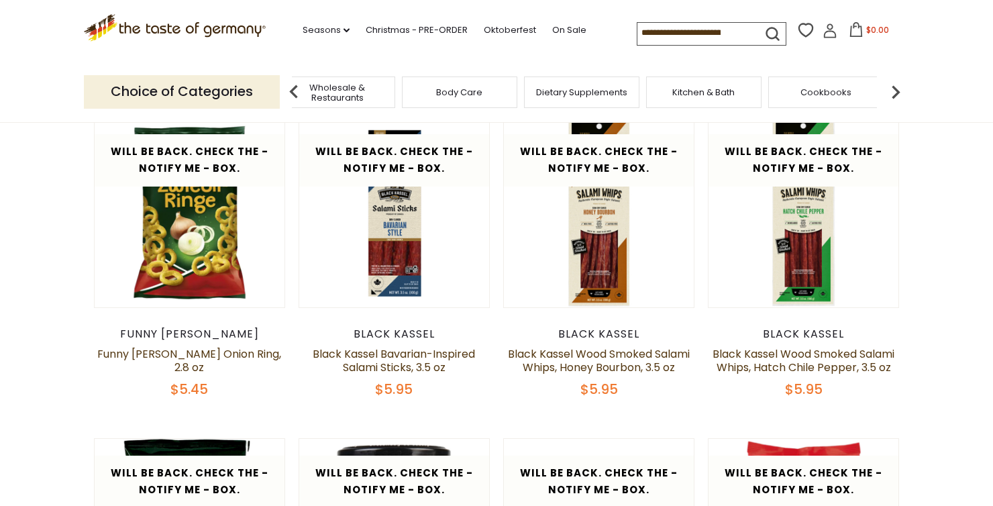
click at [896, 96] on img at bounding box center [895, 91] width 27 height 27
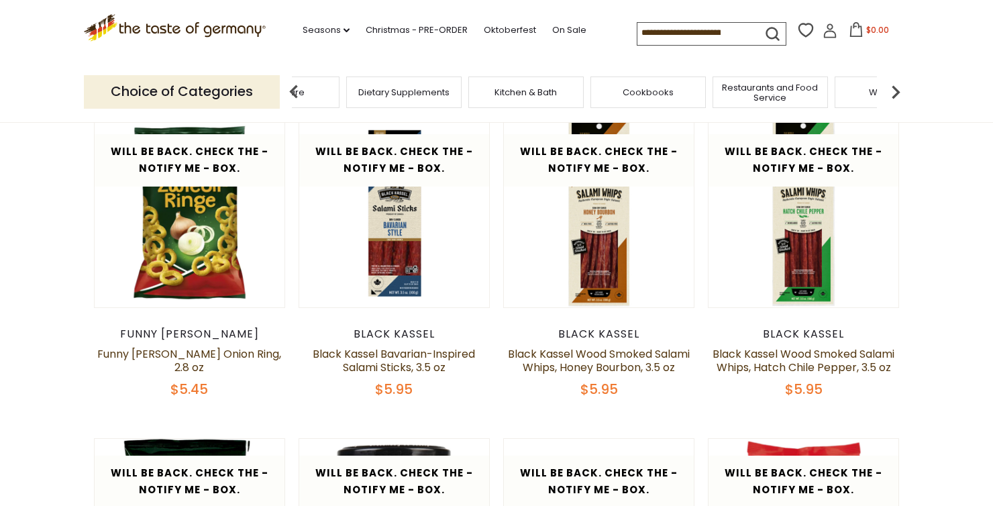
click at [896, 96] on img at bounding box center [895, 91] width 27 height 27
